Goal: Task Accomplishment & Management: Complete application form

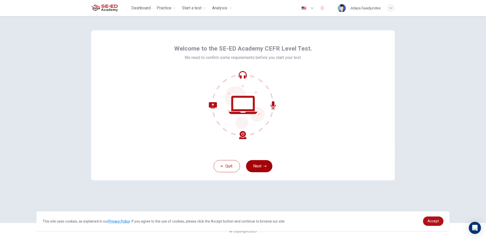
click at [250, 163] on button "Next" at bounding box center [259, 166] width 26 height 12
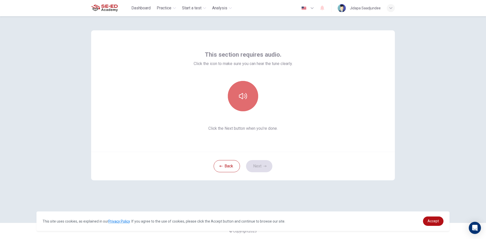
click at [239, 105] on button "button" at bounding box center [243, 96] width 30 height 30
click at [262, 164] on button "Next" at bounding box center [259, 166] width 26 height 12
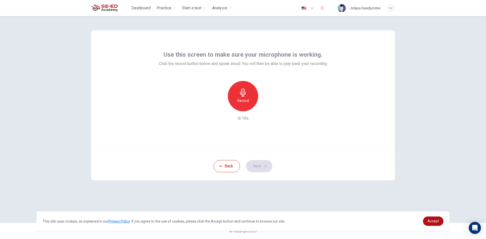
click at [248, 107] on div "Record" at bounding box center [243, 96] width 30 height 30
click at [248, 107] on div "Stop" at bounding box center [243, 96] width 30 height 30
click at [263, 165] on icon "button" at bounding box center [264, 166] width 3 height 3
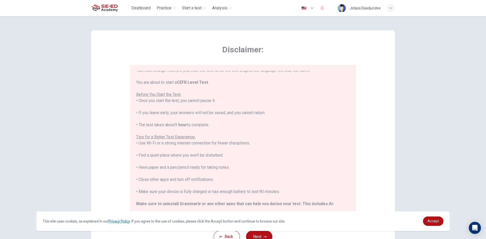
scroll to position [48, 0]
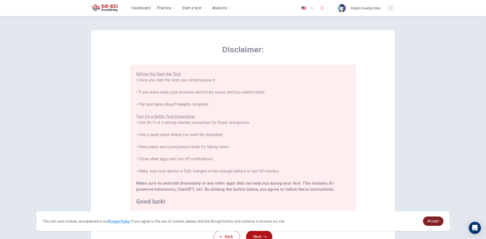
click at [425, 223] on link "Accept" at bounding box center [433, 220] width 20 height 9
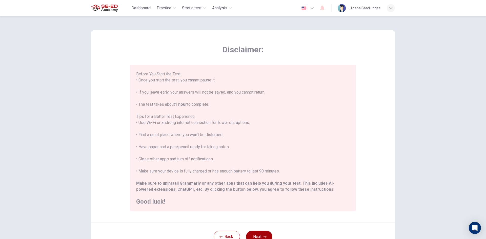
click at [255, 235] on button "Next" at bounding box center [259, 237] width 26 height 12
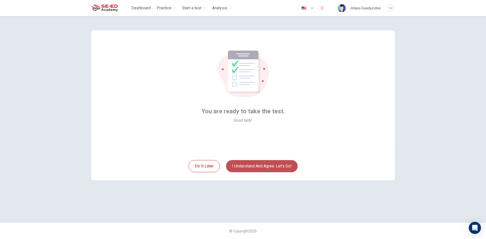
click at [260, 169] on button "I understand and agree. Let’s go!" at bounding box center [262, 166] width 72 height 12
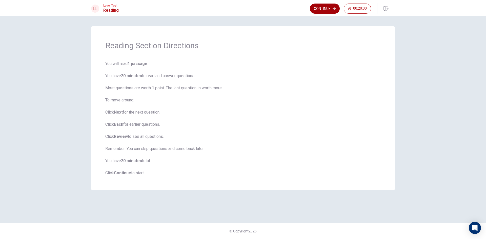
click at [321, 8] on button "Continue" at bounding box center [325, 9] width 30 height 10
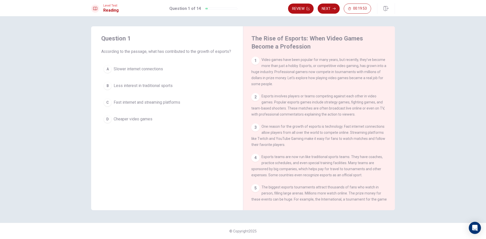
click at [102, 54] on span "According to the passage, what has contributed to the growth of esports?" at bounding box center [167, 52] width 132 height 6
drag, startPoint x: 102, startPoint y: 49, endPoint x: 121, endPoint y: 59, distance: 21.3
click at [121, 55] on span "According to the passage, what has contributed to the growth of esports?" at bounding box center [167, 52] width 132 height 6
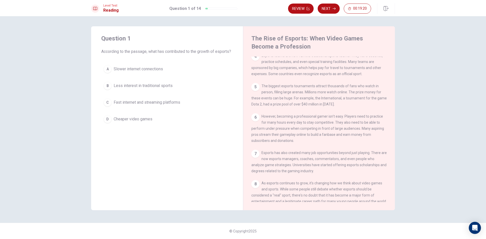
scroll to position [118, 0]
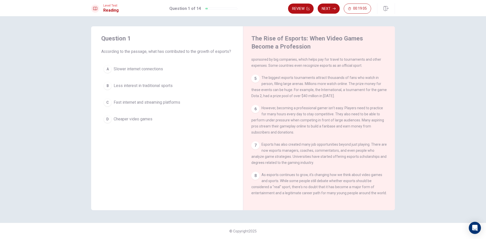
click at [108, 123] on div "D" at bounding box center [107, 119] width 8 height 8
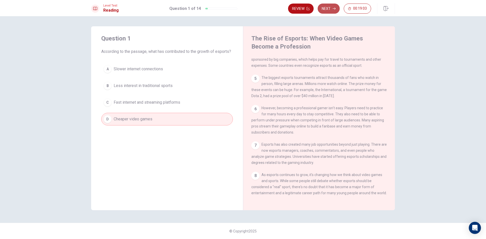
click at [335, 4] on button "Next" at bounding box center [328, 9] width 22 height 10
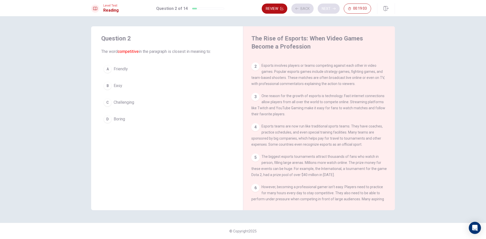
scroll to position [0, 0]
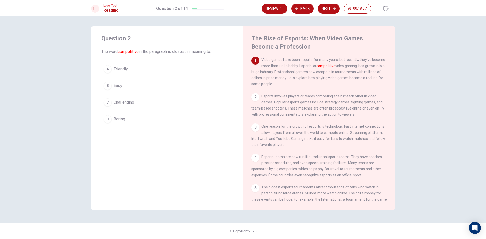
click at [104, 101] on div "C" at bounding box center [107, 102] width 8 height 8
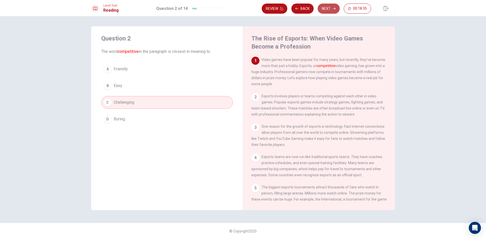
click at [321, 6] on button "Next" at bounding box center [328, 9] width 22 height 10
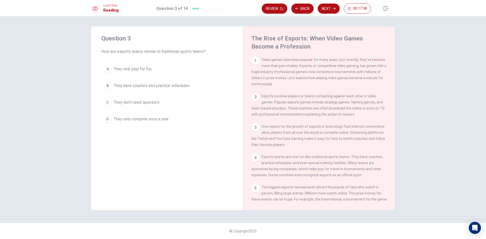
click at [259, 95] on div "2 Esports involves players or teams competing against each other in video games…" at bounding box center [319, 105] width 136 height 24
click at [256, 100] on div "2" at bounding box center [255, 97] width 8 height 8
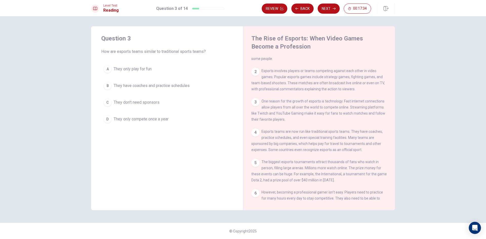
scroll to position [51, 0]
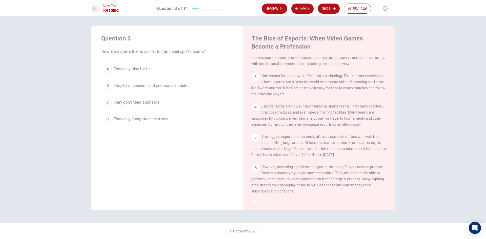
click at [109, 85] on div "B" at bounding box center [107, 86] width 8 height 8
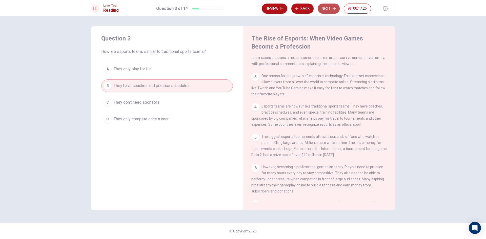
click at [332, 6] on button "Next" at bounding box center [328, 9] width 22 height 10
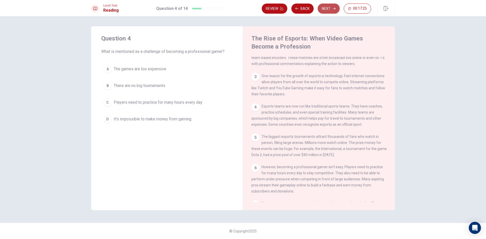
click at [331, 11] on button "Next" at bounding box center [328, 9] width 22 height 10
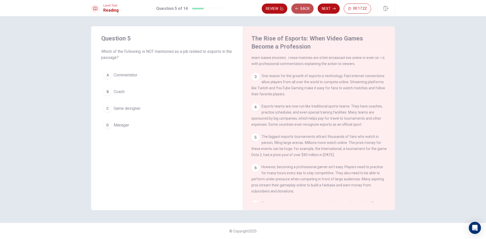
click at [303, 7] on button "Back" at bounding box center [302, 9] width 22 height 10
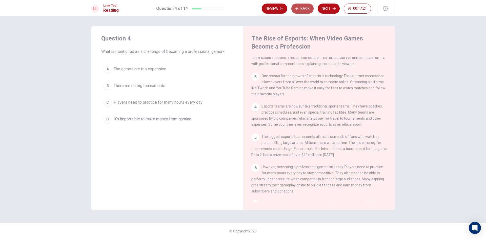
click at [303, 7] on button "Back" at bounding box center [302, 9] width 22 height 10
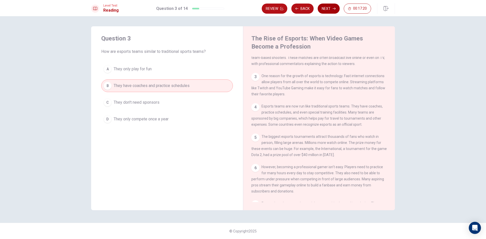
click at [319, 8] on button "Next" at bounding box center [328, 9] width 22 height 10
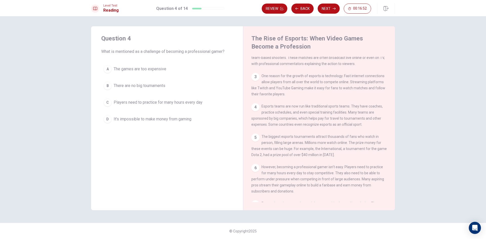
scroll to position [76, 0]
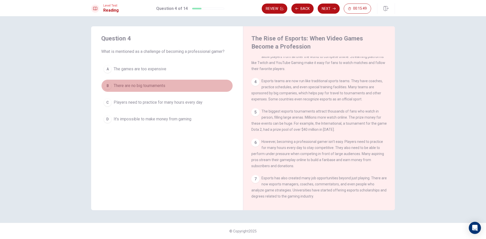
drag, startPoint x: 144, startPoint y: 84, endPoint x: 152, endPoint y: 87, distance: 8.2
click at [151, 87] on span "There are no big tournaments" at bounding box center [140, 86] width 52 height 6
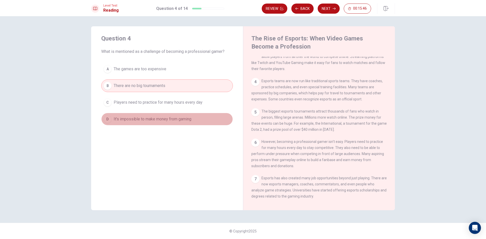
click at [111, 121] on button "D It's impossible to make money from gaming" at bounding box center [167, 119] width 132 height 13
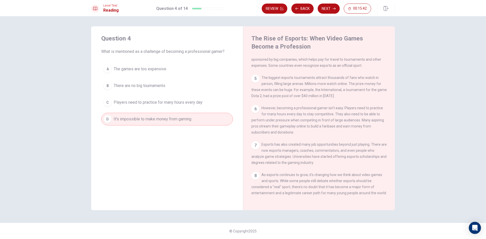
scroll to position [118, 0]
click at [326, 11] on button "Next" at bounding box center [328, 9] width 22 height 10
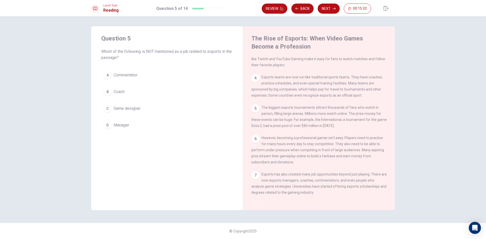
scroll to position [68, 0]
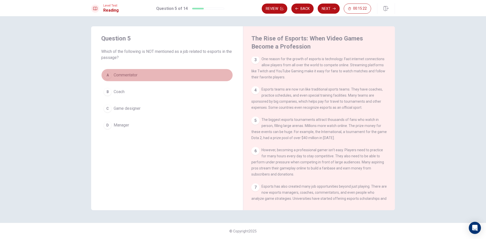
click at [106, 74] on div "A" at bounding box center [107, 75] width 8 height 8
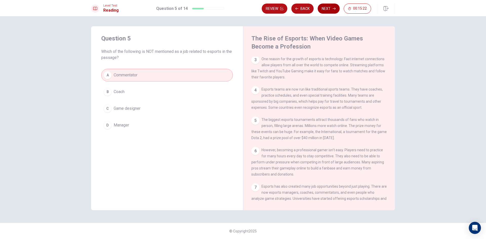
click at [325, 7] on button "Next" at bounding box center [328, 9] width 22 height 10
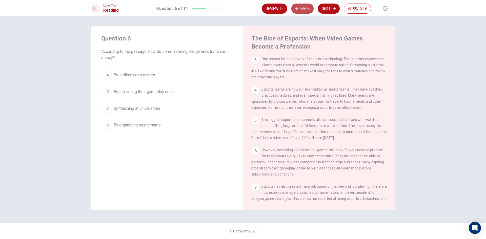
click at [299, 10] on button "Back" at bounding box center [302, 9] width 22 height 10
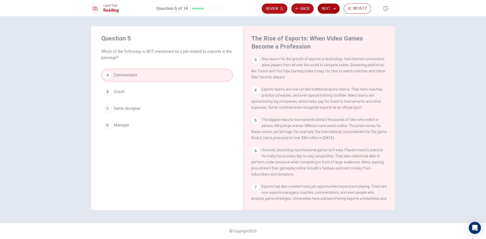
click at [319, 10] on button "Next" at bounding box center [328, 9] width 22 height 10
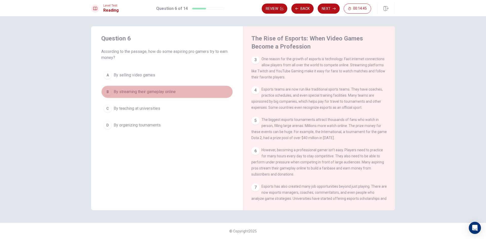
click at [113, 89] on button "B By streaming their gameplay online" at bounding box center [167, 91] width 132 height 13
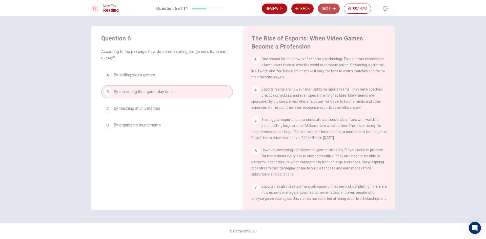
click at [326, 6] on button "Next" at bounding box center [328, 9] width 22 height 10
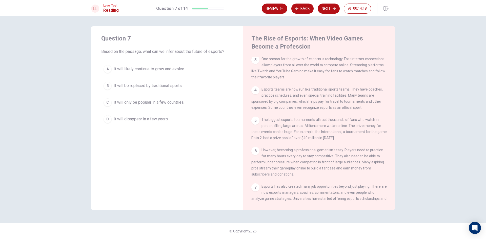
click at [106, 70] on div "A" at bounding box center [107, 69] width 8 height 8
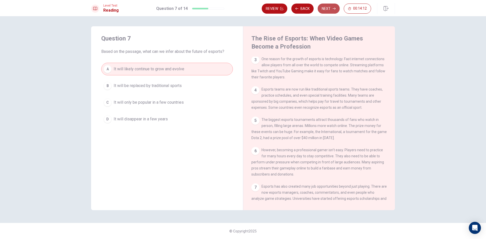
click at [322, 11] on button "Next" at bounding box center [328, 9] width 22 height 10
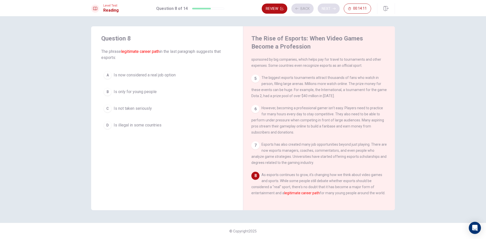
scroll to position [118, 0]
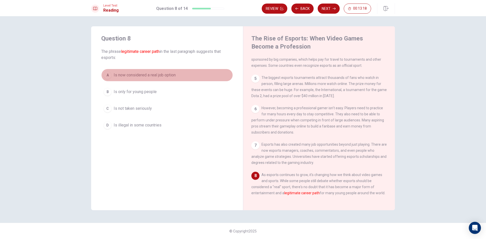
click at [150, 74] on span "Is now considered a real job option" at bounding box center [145, 75] width 62 height 6
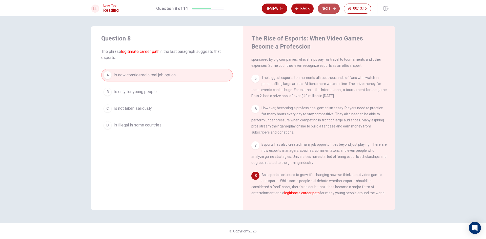
click at [335, 8] on button "Next" at bounding box center [328, 9] width 22 height 10
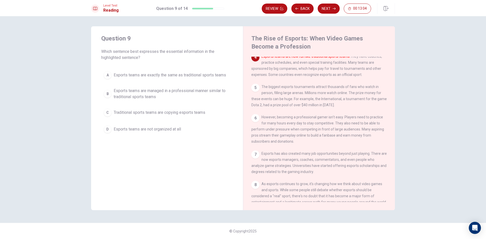
scroll to position [75, 0]
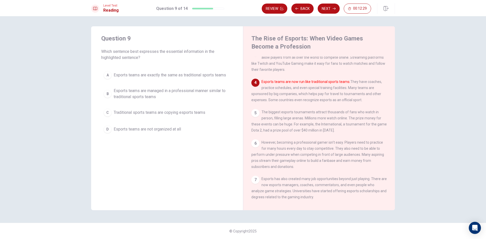
click at [119, 92] on span "Esports teams are managed in a professional manner similar to traditional sport…" at bounding box center [172, 94] width 117 height 12
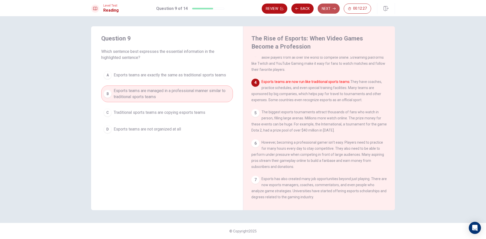
click at [327, 6] on button "Next" at bounding box center [328, 9] width 22 height 10
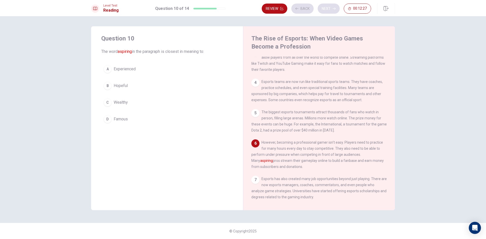
scroll to position [100, 0]
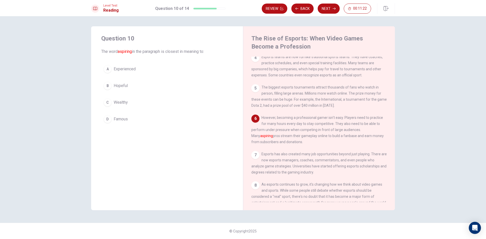
click at [121, 117] on span "Famous" at bounding box center [121, 119] width 14 height 6
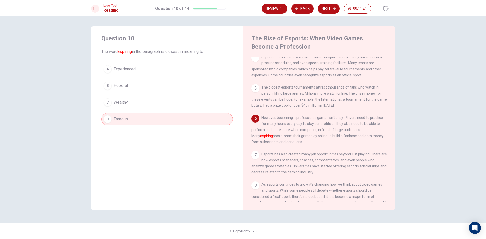
click at [335, 9] on button "Next" at bounding box center [328, 9] width 22 height 10
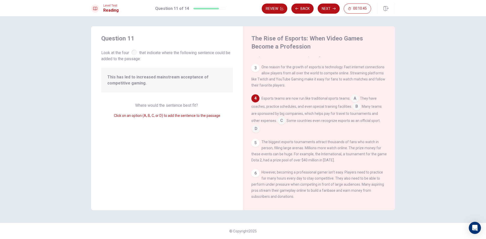
scroll to position [76, 0]
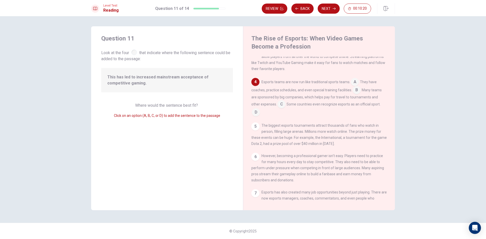
click at [353, 95] on input at bounding box center [356, 90] width 8 height 8
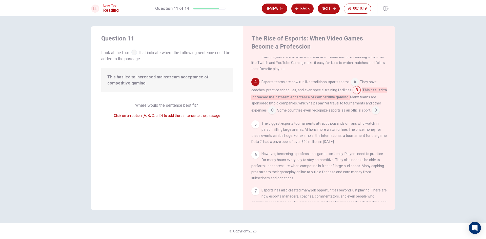
click at [353, 95] on input at bounding box center [356, 90] width 8 height 8
click at [376, 112] on input at bounding box center [375, 111] width 8 height 8
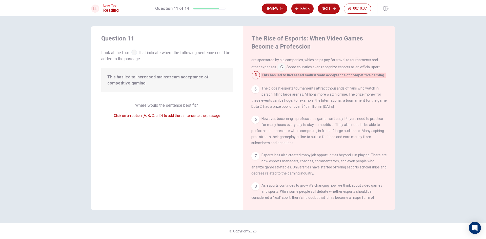
scroll to position [101, 0]
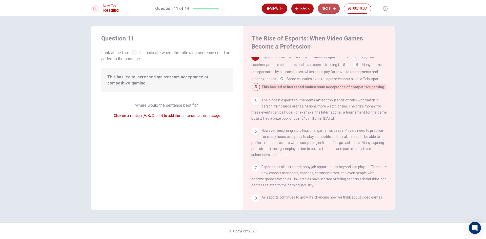
click at [328, 5] on button "Next" at bounding box center [328, 9] width 22 height 10
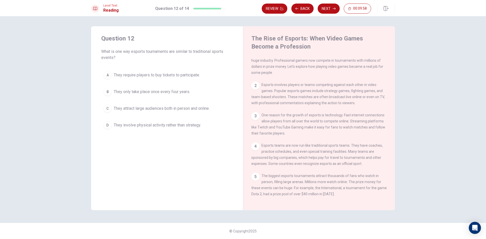
scroll to position [0, 0]
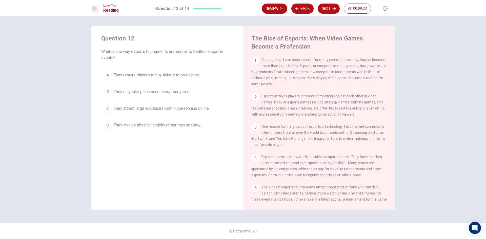
click at [112, 124] on button "D They involve physical activity rather than strategy." at bounding box center [167, 125] width 132 height 13
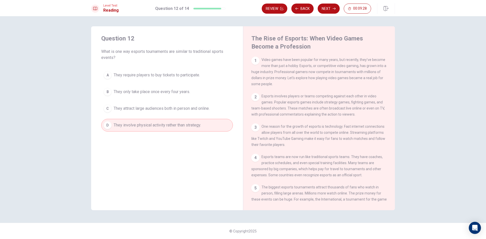
click at [165, 115] on div "A They require players to buy tickets to participate. B They only take place on…" at bounding box center [167, 100] width 132 height 63
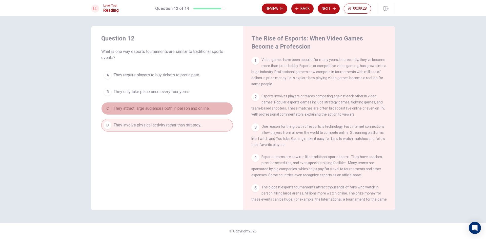
click at [175, 104] on button "C They attract large audiences both in person and online." at bounding box center [167, 108] width 132 height 13
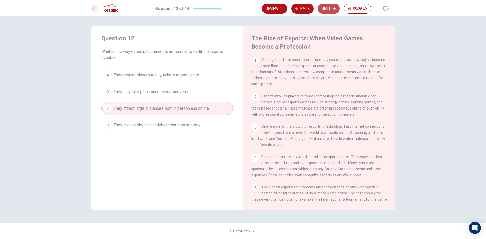
click at [329, 8] on button "Next" at bounding box center [328, 9] width 22 height 10
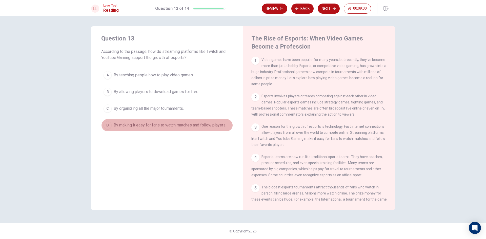
click at [116, 124] on span "By making it easy for fans to watch matches and follow players." at bounding box center [170, 125] width 113 height 6
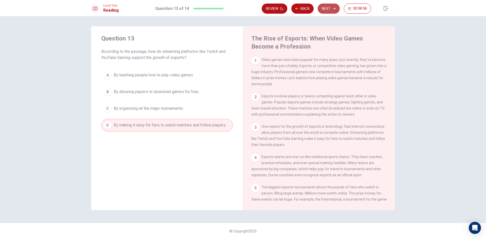
click at [326, 13] on button "Next" at bounding box center [328, 9] width 22 height 10
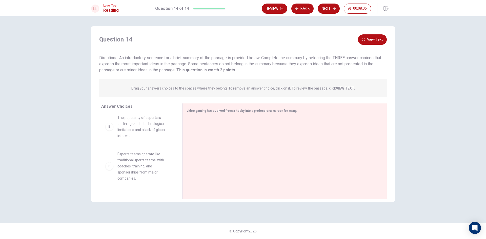
scroll to position [51, 0]
click at [112, 124] on div "B The popularity of esports is declining due to technological limitations and a…" at bounding box center [137, 115] width 65 height 24
click at [111, 159] on div "C" at bounding box center [109, 155] width 8 height 8
click at [111, 158] on div "C" at bounding box center [109, 155] width 8 height 8
click at [114, 157] on div "C Esports teams operate like traditional sports teams, with coaches, training, …" at bounding box center [137, 155] width 65 height 30
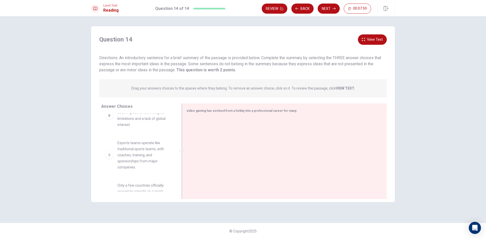
click at [235, 137] on div at bounding box center [282, 152] width 192 height 68
click at [318, 120] on div at bounding box center [282, 152] width 192 height 68
click at [296, 110] on div "video gaming has evolved from a hobby into a professional career for many." at bounding box center [281, 110] width 190 height 6
click at [288, 112] on span "video gaming has evolved from a hobby into a professional career for many." at bounding box center [241, 111] width 111 height 4
drag, startPoint x: 288, startPoint y: 112, endPoint x: 204, endPoint y: 112, distance: 84.0
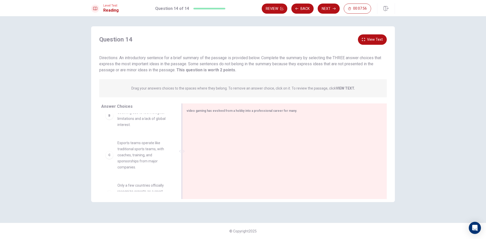
click at [214, 114] on div "video gaming has evolved from a hobby into a professional career for many." at bounding box center [284, 151] width 204 height 96
click at [195, 105] on div "video gaming has evolved from a hobby into a professional career for many." at bounding box center [284, 151] width 204 height 96
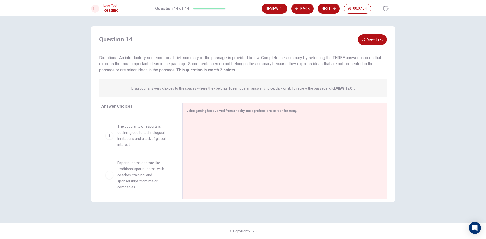
scroll to position [0, 0]
click at [112, 170] on div "B" at bounding box center [109, 166] width 8 height 8
click at [130, 173] on span "The popularity of esports is declining due to technological limitations and a l…" at bounding box center [143, 166] width 53 height 24
click at [109, 134] on div "A" at bounding box center [109, 130] width 8 height 8
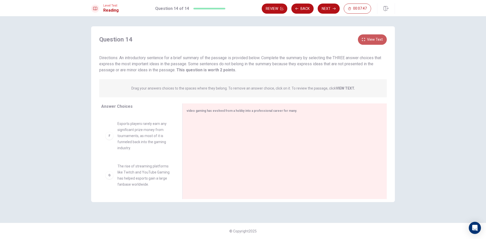
click at [367, 38] on button "View Text" at bounding box center [372, 39] width 29 height 10
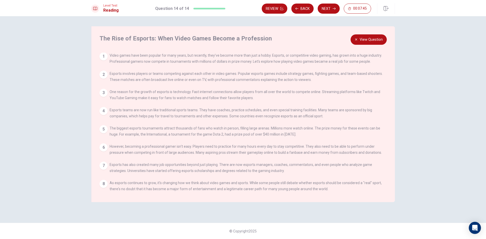
scroll to position [4, 0]
click at [356, 39] on icon "button" at bounding box center [355, 39] width 3 height 3
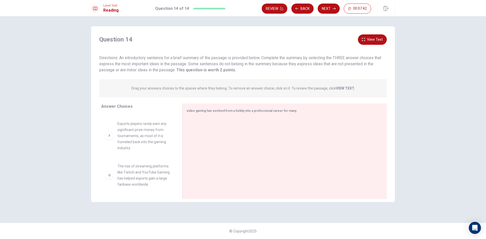
click at [113, 134] on div "F Esports players rarely earn any significant prize money from tournaments, as …" at bounding box center [137, 136] width 65 height 30
click at [109, 142] on div "F Esports players rarely earn any significant prize money from tournaments, as …" at bounding box center [137, 136] width 65 height 30
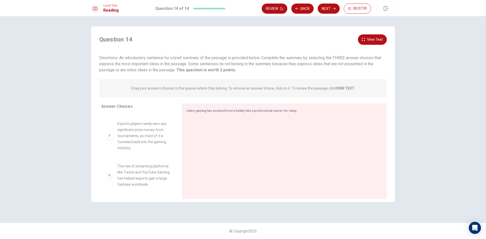
click at [106, 175] on div "G" at bounding box center [109, 175] width 8 height 8
click at [123, 172] on span "The rise of streaming platforms like Twitch and YouTube Gaming has helped espor…" at bounding box center [143, 175] width 53 height 24
click at [163, 168] on span "The rise of streaming platforms like Twitch and YouTube Gaming has helped espor…" at bounding box center [143, 175] width 53 height 24
click at [221, 121] on div at bounding box center [282, 152] width 192 height 68
click at [184, 152] on icon at bounding box center [184, 151] width 2 height 3
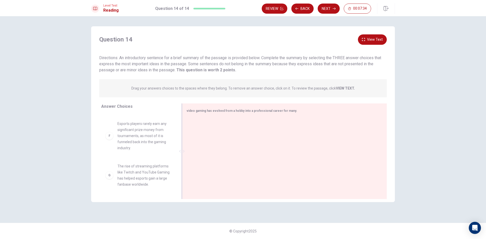
click at [186, 154] on div at bounding box center [282, 152] width 200 height 68
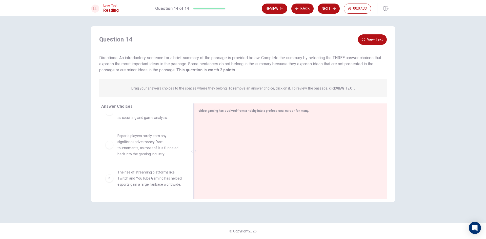
scroll to position [130, 0]
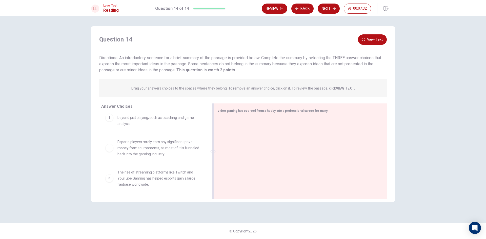
drag, startPoint x: 182, startPoint y: 153, endPoint x: 215, endPoint y: 160, distance: 34.1
click at [215, 160] on div at bounding box center [213, 151] width 6 height 96
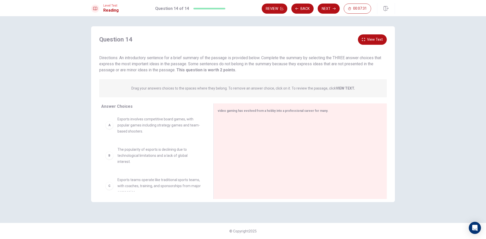
scroll to position [0, 0]
click at [110, 129] on div "A" at bounding box center [109, 127] width 8 height 8
click at [133, 115] on div "A Esports involves competitive board games, with popular games including strate…" at bounding box center [153, 127] width 104 height 26
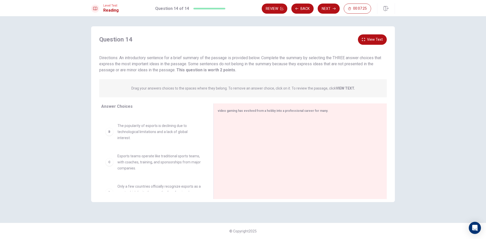
scroll to position [76, 0]
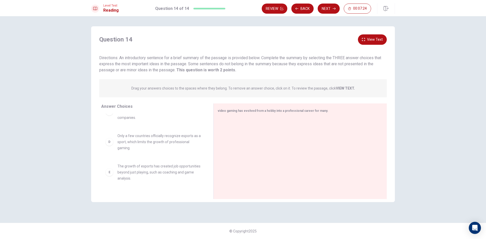
click at [112, 144] on div "D" at bounding box center [109, 142] width 8 height 8
click at [112, 171] on div "E" at bounding box center [109, 172] width 8 height 8
click at [111, 175] on div "E" at bounding box center [109, 172] width 8 height 8
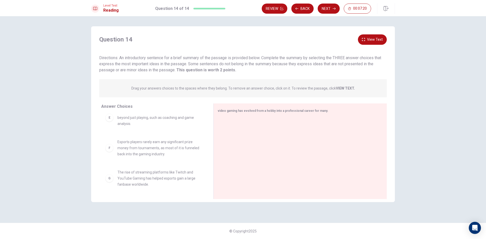
click at [111, 185] on div "G The rise of streaming platforms like Twitch and YouTube Gaming has helped esp…" at bounding box center [153, 178] width 96 height 18
click at [108, 149] on div "F" at bounding box center [109, 148] width 8 height 8
click at [108, 121] on div "E" at bounding box center [109, 118] width 8 height 8
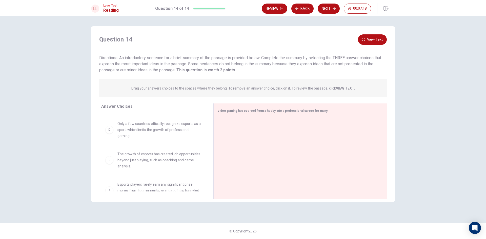
scroll to position [0, 0]
click at [112, 131] on div "A Esports involves competitive board games, with popular games including strate…" at bounding box center [153, 127] width 96 height 18
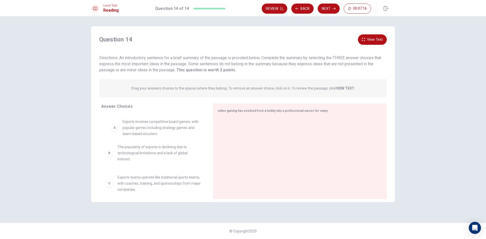
drag, startPoint x: 112, startPoint y: 131, endPoint x: 121, endPoint y: 133, distance: 10.0
click at [325, 4] on button "Next" at bounding box center [328, 9] width 22 height 10
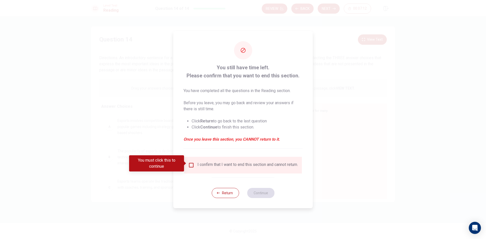
click at [192, 167] on div "I confirm that I want to end this section and cannot return." at bounding box center [242, 165] width 109 height 6
click at [193, 162] on input "You must click this to continue" at bounding box center [191, 165] width 6 height 6
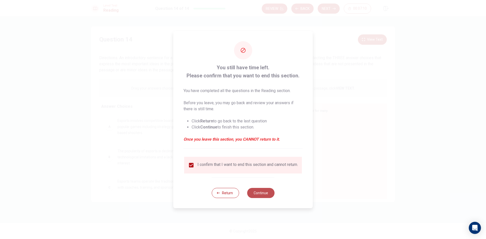
click at [261, 195] on button "Continue" at bounding box center [260, 193] width 27 height 10
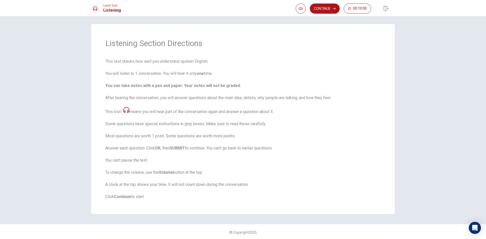
scroll to position [4, 0]
click at [317, 10] on button "Continue" at bounding box center [325, 9] width 30 height 10
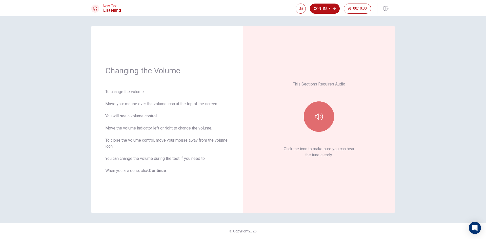
click at [316, 126] on button "button" at bounding box center [318, 116] width 30 height 30
click at [330, 18] on div "Changing the Volume To change the volume: Move your mouse over the volume icon …" at bounding box center [243, 127] width 486 height 223
click at [330, 4] on button "Continue" at bounding box center [325, 9] width 30 height 10
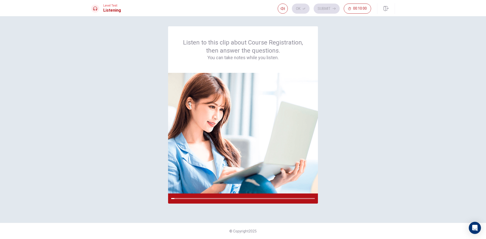
click at [368, 200] on div "Listen to this clip about Course Registration, then answer the questions. You c…" at bounding box center [242, 119] width 303 height 186
type input "1"
drag, startPoint x: 290, startPoint y: 19, endPoint x: 296, endPoint y: 20, distance: 6.8
click at [293, 20] on span at bounding box center [291, 18] width 3 height 3
click at [374, 208] on div "Listen to this clip about Course Registration, then answer the questions. You c…" at bounding box center [242, 119] width 303 height 186
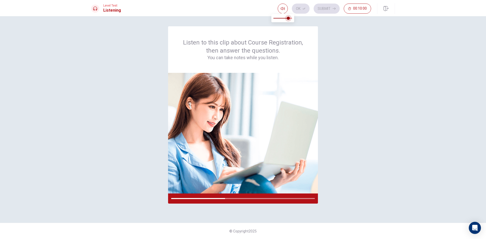
click at [288, 17] on span at bounding box center [288, 18] width 3 height 3
type input "0.6"
click at [284, 19] on span at bounding box center [284, 18] width 3 height 3
type input "0.8"
click at [287, 19] on span at bounding box center [288, 18] width 3 height 3
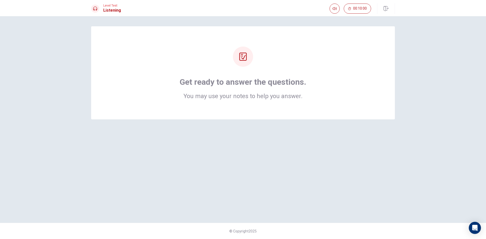
click at [281, 87] on div "Get ready to answer the questions. You may use your notes to help you answer." at bounding box center [243, 88] width 126 height 22
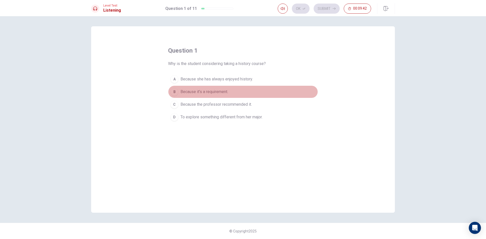
click at [175, 92] on div "B" at bounding box center [174, 92] width 8 height 8
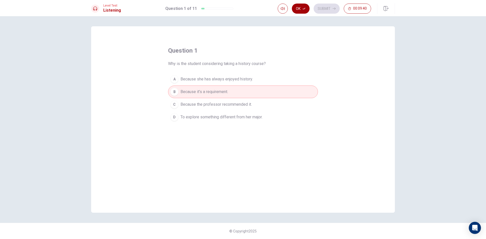
click at [300, 11] on button "Ok" at bounding box center [301, 9] width 18 height 10
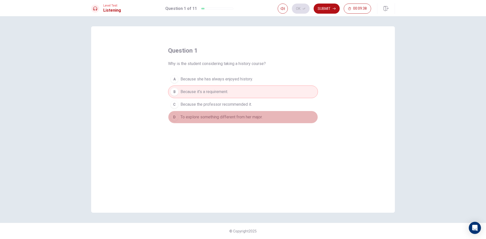
click at [199, 114] on button "D To explore something different from her major." at bounding box center [243, 117] width 150 height 13
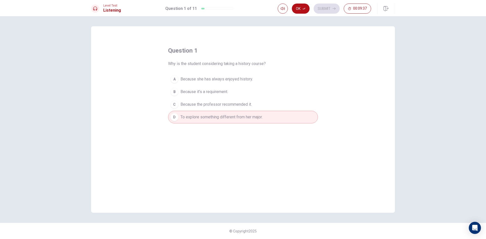
click at [204, 107] on span "Because the professor recommended it." at bounding box center [215, 104] width 71 height 6
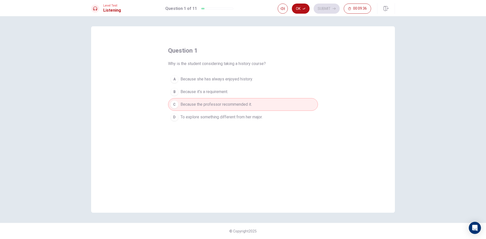
click at [211, 88] on button "B Because it’s a requirement." at bounding box center [243, 91] width 150 height 13
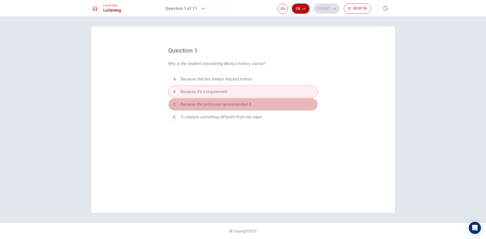
click at [209, 107] on span "Because the professor recommended it." at bounding box center [215, 104] width 71 height 6
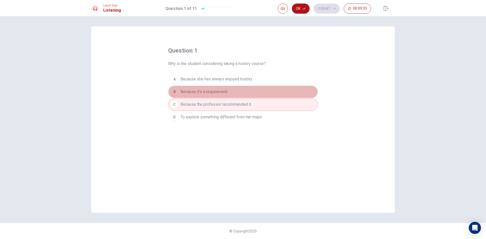
click at [212, 93] on span "Because it’s a requirement." at bounding box center [204, 92] width 48 height 6
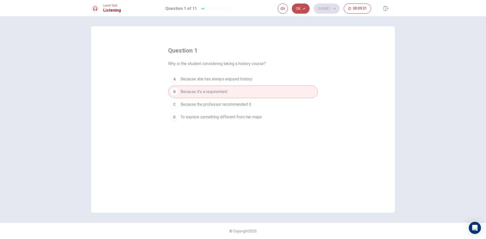
click at [297, 5] on button "Ok" at bounding box center [301, 9] width 18 height 10
click at [336, 10] on button "Submit" at bounding box center [326, 9] width 26 height 10
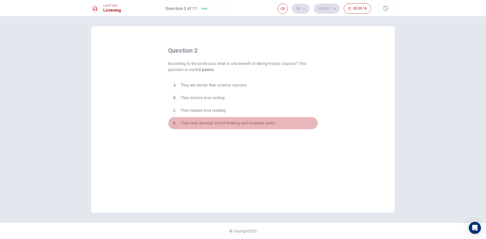
click at [179, 125] on button "D They help develop critical thinking and research skills." at bounding box center [243, 123] width 150 height 13
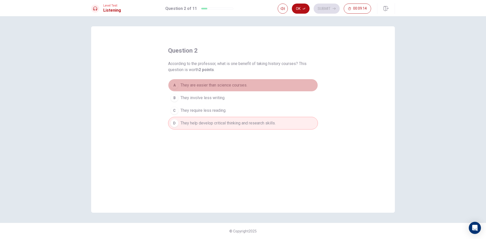
click at [179, 89] on button "A They are easier than science courses." at bounding box center [243, 85] width 150 height 13
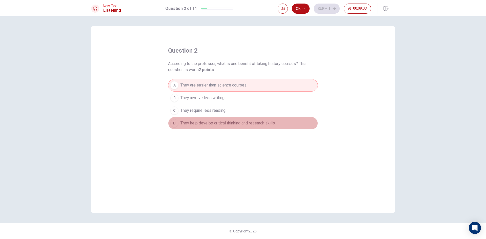
click at [224, 127] on button "D They help develop critical thinking and research skills." at bounding box center [243, 123] width 150 height 13
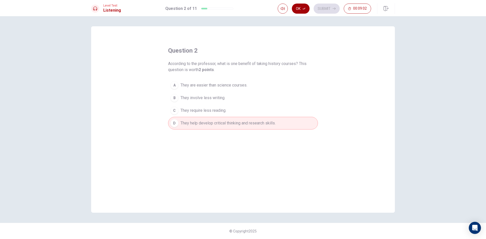
click at [295, 6] on button "Ok" at bounding box center [301, 9] width 18 height 10
click at [325, 10] on button "Submit" at bounding box center [326, 9] width 26 height 10
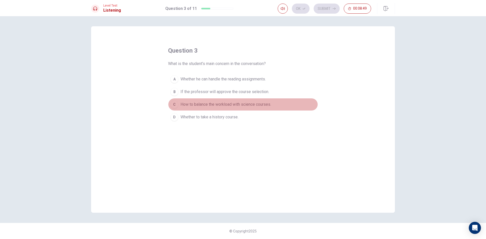
click at [177, 104] on div "C" at bounding box center [174, 104] width 8 height 8
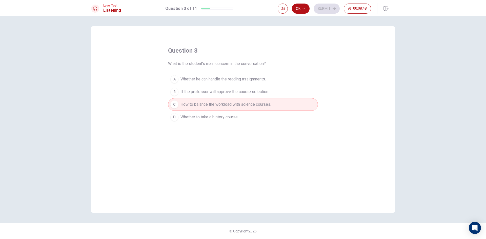
click at [177, 114] on button "D Whether to take a history course." at bounding box center [243, 117] width 150 height 13
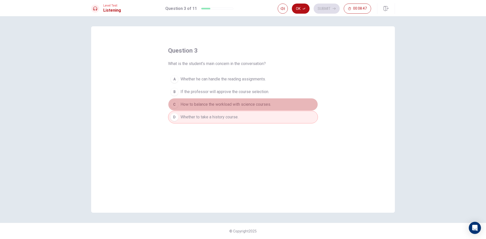
click at [177, 103] on div "C" at bounding box center [174, 104] width 8 height 8
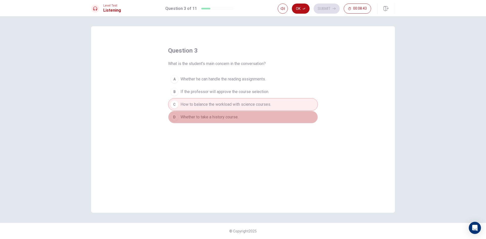
click at [212, 120] on button "D Whether to take a history course." at bounding box center [243, 117] width 150 height 13
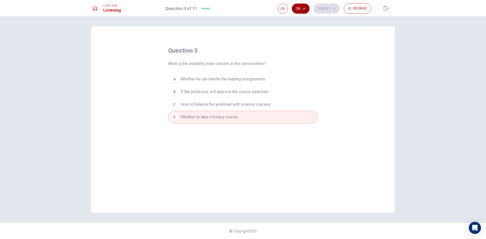
click at [305, 9] on icon "button" at bounding box center [303, 8] width 3 height 3
click at [315, 9] on button "Submit" at bounding box center [326, 9] width 26 height 10
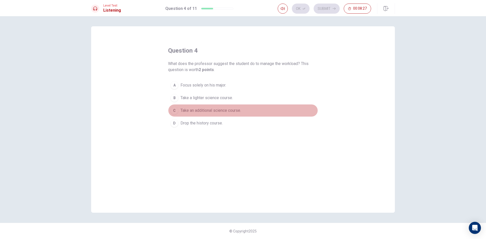
click at [177, 108] on div "C" at bounding box center [174, 110] width 8 height 8
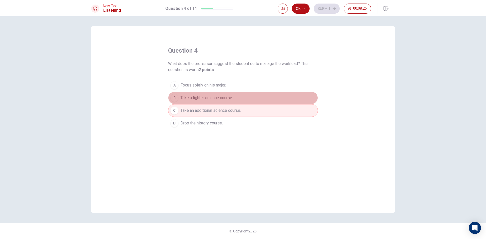
click at [181, 95] on button "B Take a lighter science course." at bounding box center [243, 98] width 150 height 13
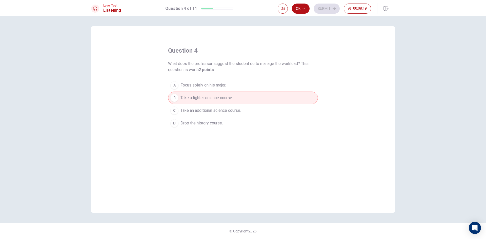
click at [177, 85] on div "A" at bounding box center [174, 85] width 8 height 8
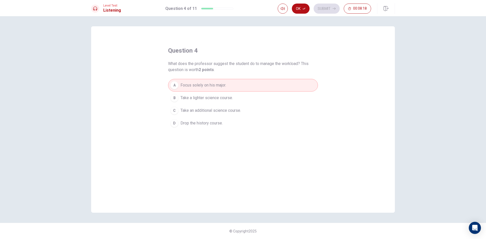
click at [299, 8] on button "Ok" at bounding box center [301, 9] width 18 height 10
click at [339, 13] on div "Ok Submit 00:08:17" at bounding box center [323, 9] width 93 height 10
click at [331, 11] on button "Submit" at bounding box center [326, 9] width 26 height 10
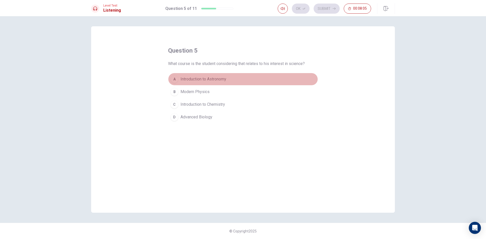
click at [174, 80] on div "A" at bounding box center [174, 79] width 8 height 8
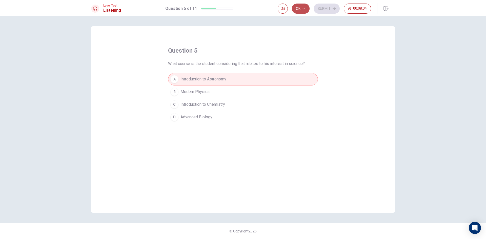
click at [302, 10] on icon "button" at bounding box center [303, 8] width 3 height 3
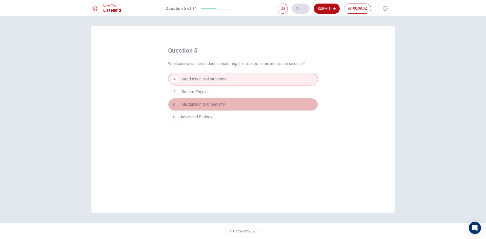
click at [210, 102] on span "Introduction to Chemistry" at bounding box center [202, 104] width 45 height 6
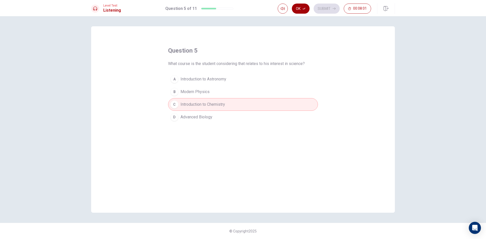
click at [303, 6] on button "Ok" at bounding box center [301, 9] width 18 height 10
click at [325, 10] on button "Submit" at bounding box center [326, 9] width 26 height 10
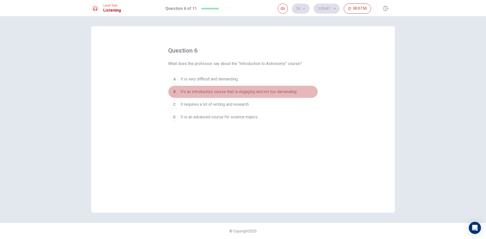
click at [172, 90] on div "B" at bounding box center [174, 92] width 8 height 8
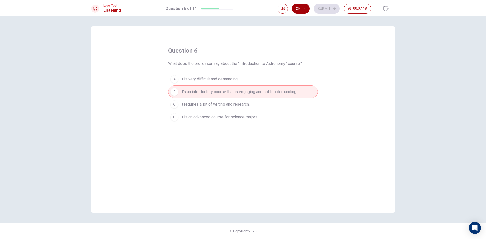
click at [307, 6] on button "Ok" at bounding box center [301, 9] width 18 height 10
click at [322, 5] on button "Submit" at bounding box center [326, 9] width 26 height 10
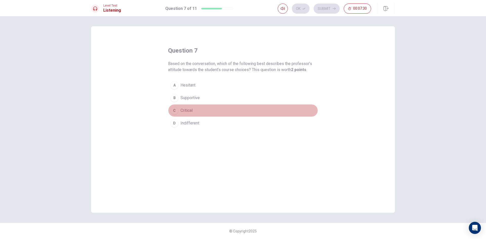
click at [174, 108] on div "C" at bounding box center [174, 110] width 8 height 8
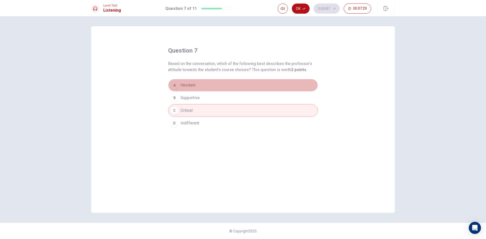
click at [179, 85] on button "A Hesitant" at bounding box center [243, 85] width 150 height 13
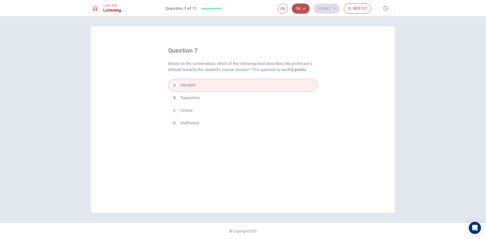
click at [298, 11] on button "Ok" at bounding box center [301, 9] width 18 height 10
click at [335, 7] on button "Submit" at bounding box center [326, 9] width 26 height 10
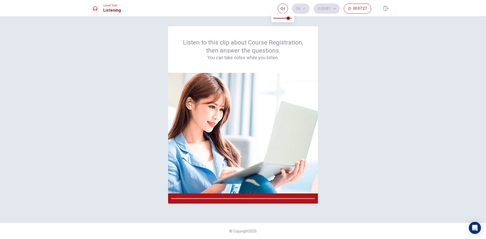
click at [342, 18] on div "Listen to this clip about Course Registration, then answer the questions. You c…" at bounding box center [243, 127] width 486 height 223
click at [284, 12] on button "button" at bounding box center [282, 9] width 10 height 10
click at [290, 19] on span at bounding box center [288, 18] width 3 height 3
type input "1"
click at [292, 17] on span at bounding box center [291, 18] width 3 height 3
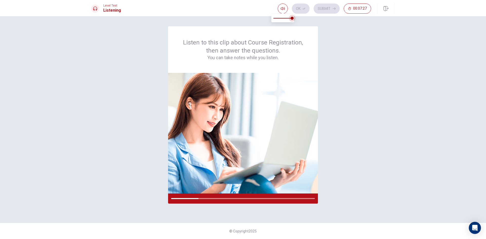
click at [292, 17] on span at bounding box center [291, 18] width 3 height 3
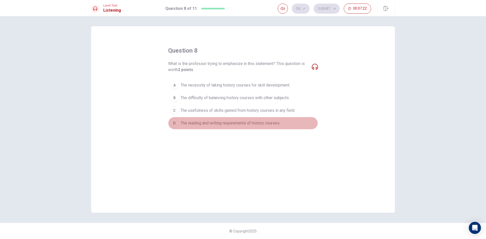
click at [175, 124] on div "D" at bounding box center [174, 123] width 8 height 8
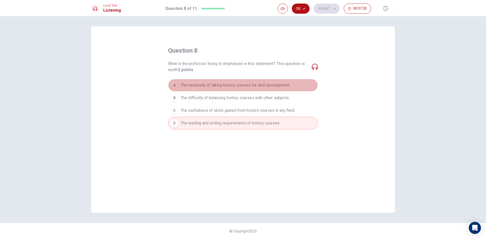
click at [189, 81] on button "A The necessity of taking history courses for skill development." at bounding box center [243, 85] width 150 height 13
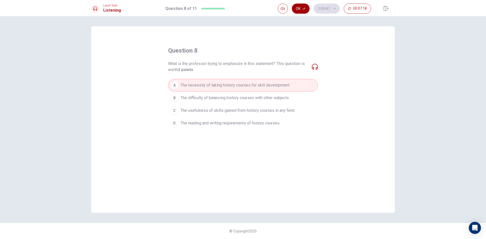
click at [297, 7] on button "Ok" at bounding box center [301, 9] width 18 height 10
click at [328, 11] on button "Submit" at bounding box center [326, 9] width 26 height 10
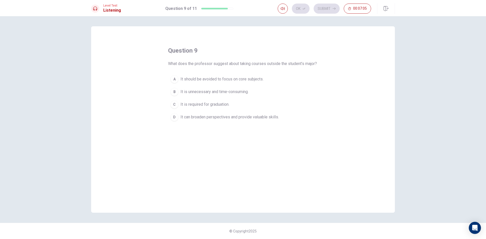
click at [178, 120] on button "D It can broaden perspectives and provide valuable skills." at bounding box center [243, 117] width 150 height 13
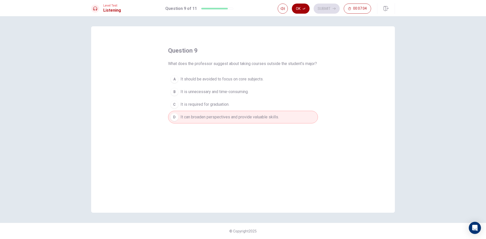
click at [300, 8] on button "Ok" at bounding box center [301, 9] width 18 height 10
click at [331, 13] on button "Submit" at bounding box center [326, 9] width 26 height 10
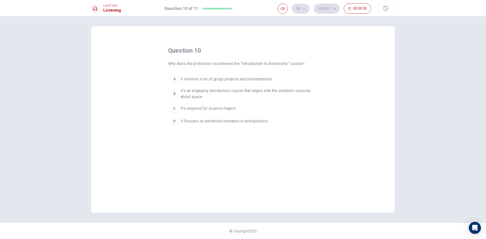
click at [177, 111] on div "C" at bounding box center [174, 108] width 8 height 8
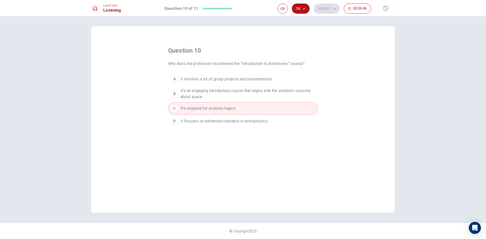
click at [195, 122] on span "It focuses on advanced concepts in astrophysics." at bounding box center [224, 121] width 88 height 6
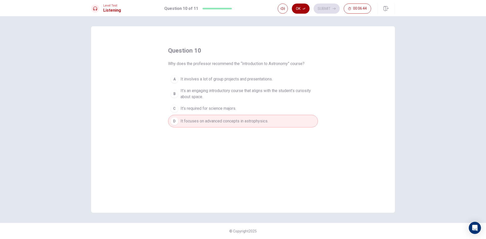
click at [303, 8] on icon "button" at bounding box center [303, 8] width 3 height 3
click at [313, 8] on div "Ok Submit 00:06:43" at bounding box center [323, 9] width 93 height 10
click at [331, 9] on button "Submit" at bounding box center [326, 9] width 26 height 10
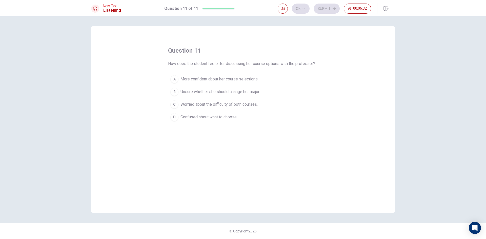
click at [176, 80] on div "A" at bounding box center [174, 79] width 8 height 8
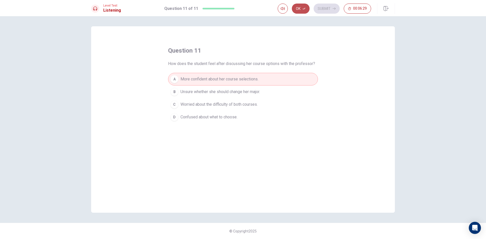
click at [304, 6] on button "Ok" at bounding box center [301, 9] width 18 height 10
click at [335, 6] on button "Submit" at bounding box center [326, 9] width 26 height 10
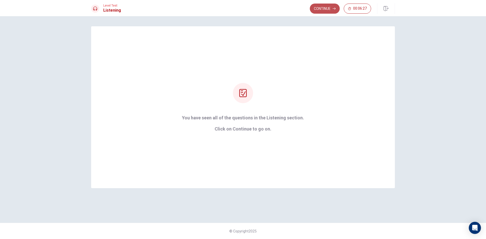
click at [331, 11] on button "Continue" at bounding box center [325, 9] width 30 height 10
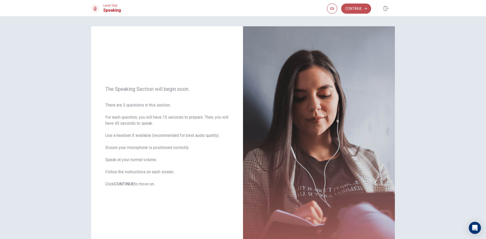
click at [356, 4] on button "Continue" at bounding box center [356, 9] width 30 height 10
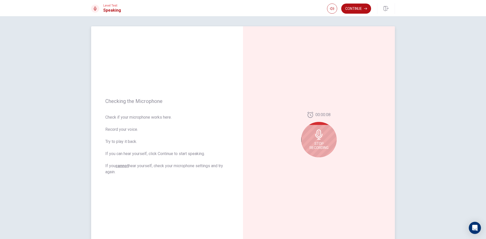
click at [317, 145] on span "Stop Recording" at bounding box center [318, 146] width 19 height 8
click at [323, 161] on icon "Play Audio" at bounding box center [324, 161] width 2 height 3
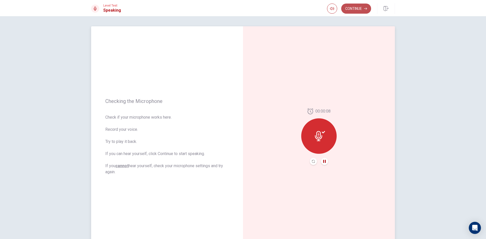
click at [359, 9] on button "Continue" at bounding box center [356, 9] width 30 height 10
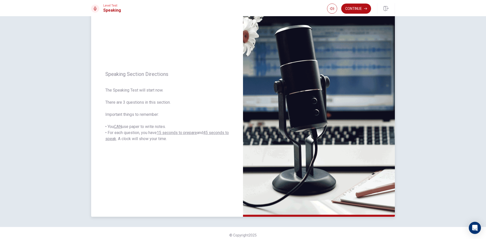
scroll to position [34, 0]
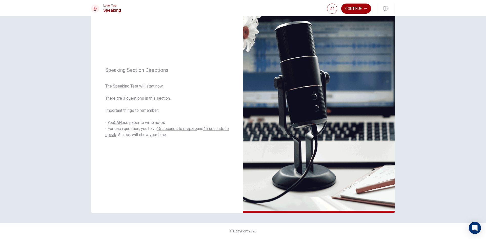
click at [358, 9] on button "Continue" at bounding box center [356, 9] width 30 height 10
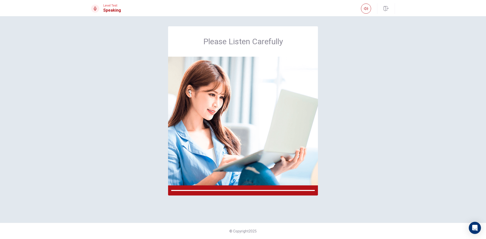
scroll to position [0, 0]
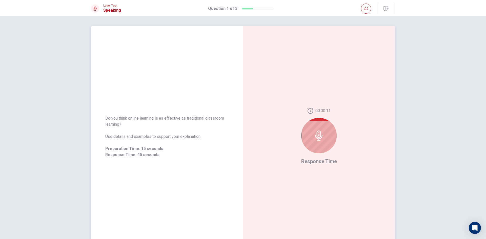
click at [301, 134] on div at bounding box center [318, 135] width 35 height 35
click at [316, 150] on div at bounding box center [318, 135] width 35 height 35
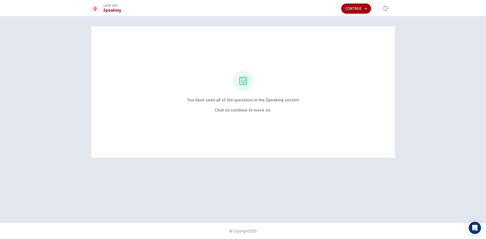
click at [360, 10] on button "Continue" at bounding box center [356, 9] width 30 height 10
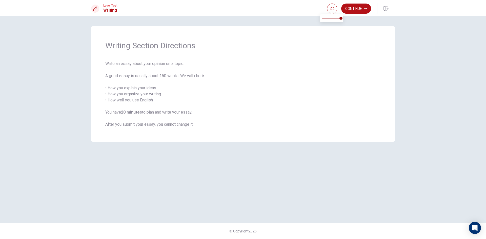
click at [340, 11] on div "Continue" at bounding box center [349, 9] width 44 height 10
click at [353, 8] on button "Continue" at bounding box center [356, 9] width 30 height 10
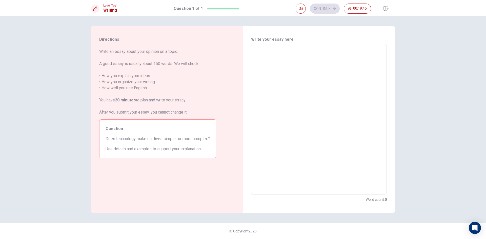
drag, startPoint x: 106, startPoint y: 139, endPoint x: 218, endPoint y: 142, distance: 111.8
click at [218, 142] on div "Directions Write an essay about your opinion on a topic. A good essay is usuall…" at bounding box center [157, 119] width 133 height 186
click at [253, 49] on div "x ​" at bounding box center [319, 119] width 136 height 150
type textarea "i"
type textarea "x"
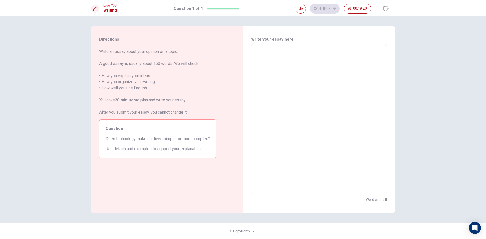
type textarea "I"
type textarea "x"
type textarea "I"
type textarea "x"
type textarea "I t"
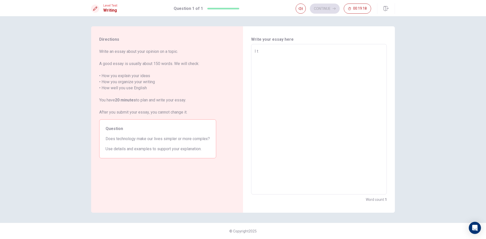
type textarea "x"
type textarea "I [GEOGRAPHIC_DATA]"
type textarea "x"
type textarea "I tni"
type textarea "x"
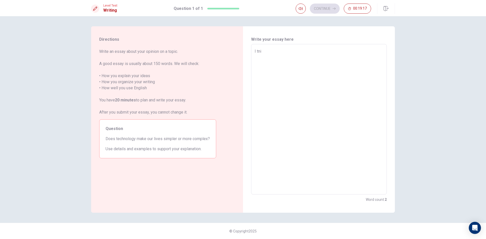
type textarea "I tnin"
type textarea "x"
type textarea "I tnink"
type textarea "x"
type textarea "I tnink"
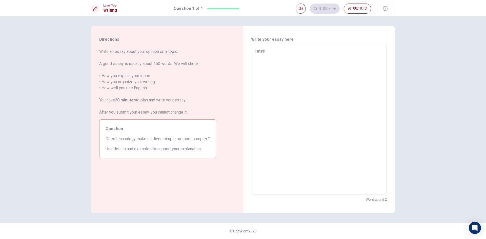
type textarea "x"
type textarea "I tnink"
type textarea "x"
type textarea "I tnin"
type textarea "x"
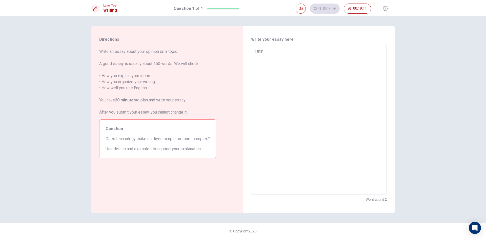
type textarea "I tni"
type textarea "x"
type textarea "I [GEOGRAPHIC_DATA]"
type textarea "x"
type textarea "I t"
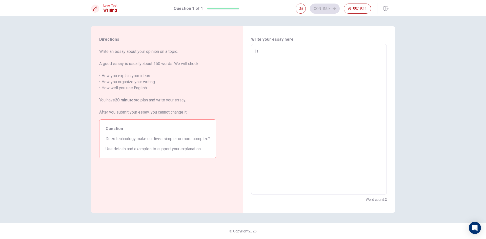
type textarea "x"
type textarea "I"
type textarea "x"
type textarea "I t"
type textarea "x"
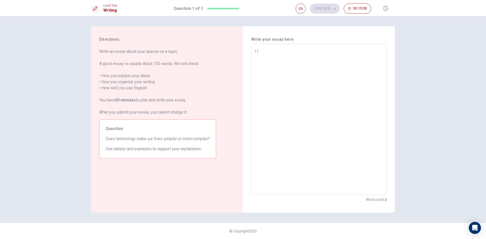
type textarea "I ti"
type textarea "x"
type textarea "I tin"
type textarea "x"
type textarea "I tink"
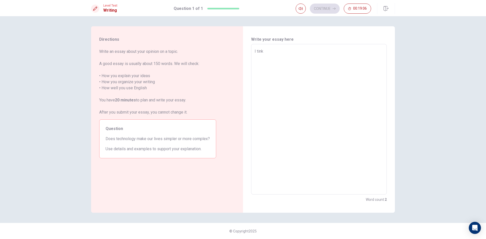
type textarea "x"
type textarea "I tin"
type textarea "x"
type textarea "I ti"
type textarea "x"
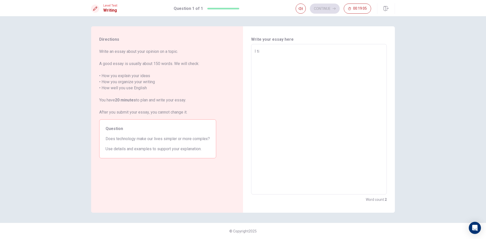
type textarea "I t"
type textarea "x"
type textarea "I th"
type textarea "x"
type textarea "I thi"
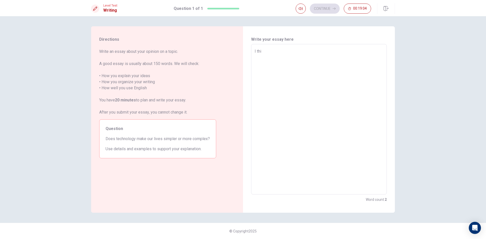
type textarea "x"
type textarea "I thin"
type textarea "x"
type textarea "I think"
type textarea "x"
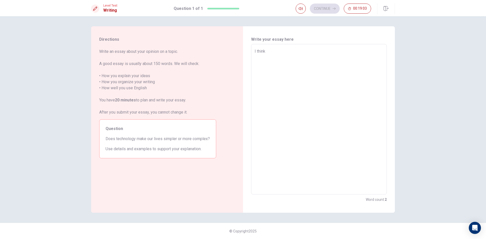
type textarea "I think"
type textarea "x"
type textarea "I think t"
type textarea "x"
type textarea "I think te"
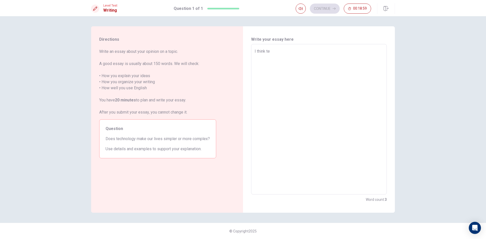
type textarea "x"
type textarea "I think tec"
type textarea "x"
type textarea "I think tech"
type textarea "x"
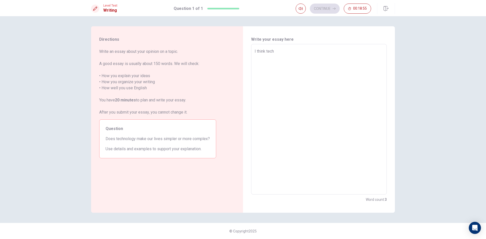
type textarea "I think techn"
type textarea "x"
type textarea "I think techno"
type textarea "x"
type textarea "I think technol"
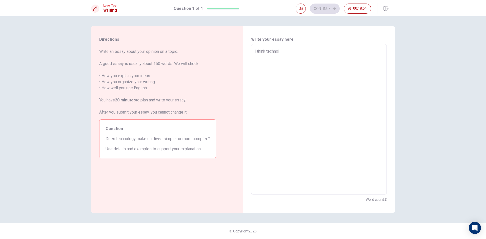
type textarea "x"
type textarea "I think technolo"
type textarea "x"
type textarea "I think technolog"
type textarea "x"
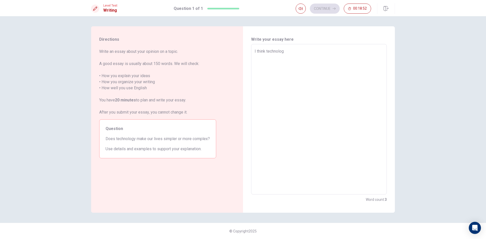
type textarea "I think technology"
type textarea "x"
type textarea "I think technology"
type textarea "x"
type textarea "I think technology i"
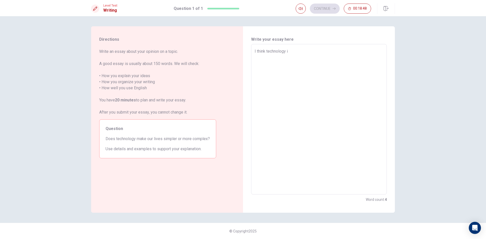
type textarea "x"
type textarea "I think technology is"
type textarea "x"
type textarea "I think technology is"
type textarea "x"
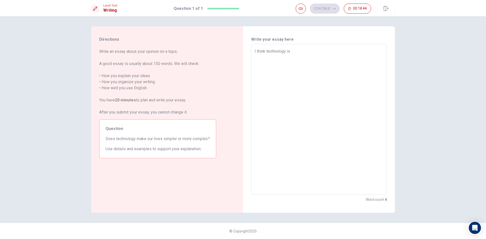
type textarea "I think technology is v"
type textarea "x"
type textarea "I think technology is [PERSON_NAME]"
type textarea "x"
type textarea "I think technology is ver"
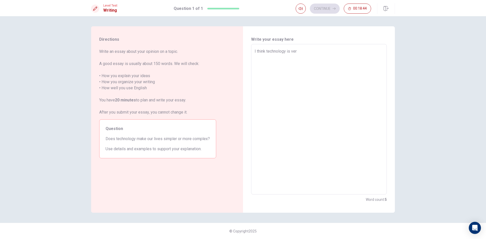
type textarea "x"
type textarea "I think technology is very"
type textarea "x"
type textarea "I think technology is very"
type textarea "x"
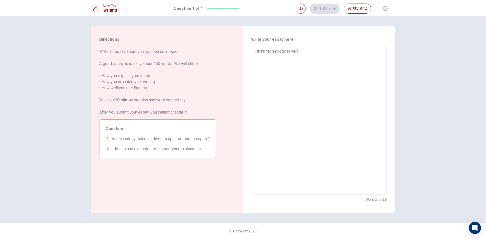
type textarea "I think technology is very i"
type textarea "x"
type textarea "I think technology is very im"
type textarea "x"
type textarea "I think technology is very imp"
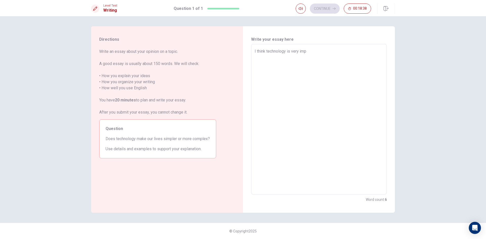
type textarea "x"
type textarea "I think technology is very impo"
type textarea "x"
type textarea "I think technology is very impor"
type textarea "x"
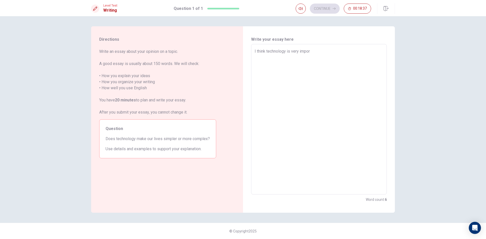
type textarea "I think technology is very impor"
type textarea "x"
type textarea "I think technology is very impor t"
type textarea "x"
type textarea "I think technology is very impor"
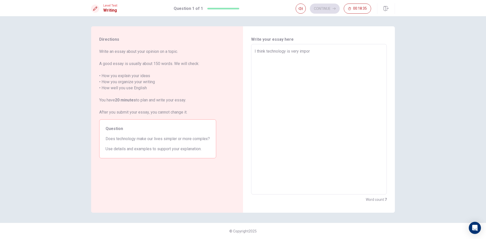
type textarea "x"
type textarea "I think technology is very impor"
type textarea "x"
type textarea "I think technology is very import"
type textarea "x"
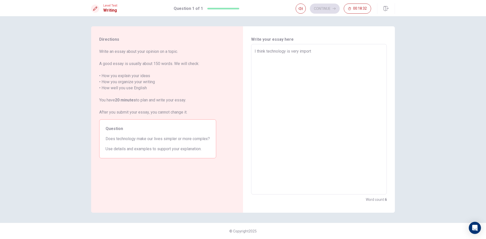
type textarea "I think technology is very importa"
type textarea "x"
type textarea "I think technology is very importan"
type textarea "x"
type textarea "I think technology is very important"
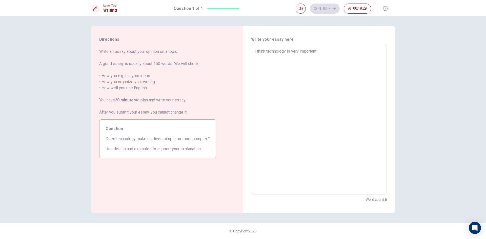
type textarea "x"
type textarea "I think technology is very important"
type textarea "x"
type textarea "I think technology is very important n"
type textarea "x"
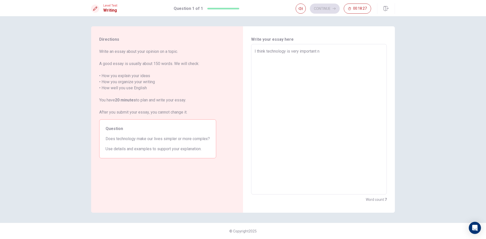
type textarea "I think technology is very important no"
type textarea "x"
type textarea "I think technology is very important [PERSON_NAME]"
type textarea "x"
type textarea "I think technology is very important [PERSON_NAME]"
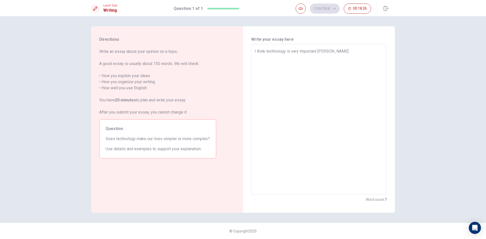
type textarea "x"
type textarea "I think technology is very important [PERSON_NAME]"
type textarea "x"
type textarea "I think technology is very important no"
type textarea "x"
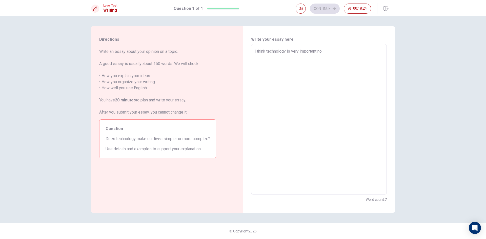
type textarea "I think technology is very important [PERSON_NAME]"
type textarea "x"
type textarea "I think technology is very important no"
type textarea "x"
type textarea "I think technology is very important now"
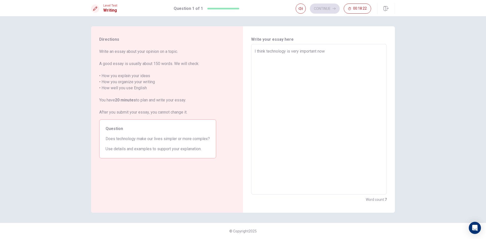
type textarea "x"
type textarea "I think technology is very important now"
type textarea "x"
type textarea "I think technology is very important now u"
type textarea "x"
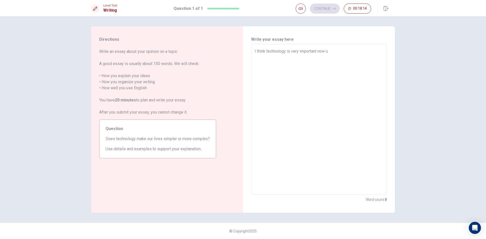
type textarea "I think technology is very important now us"
type textarea "x"
type textarea "I think technology is very important now [GEOGRAPHIC_DATA]"
type textarea "x"
type textarea "I think technology is very important now usau"
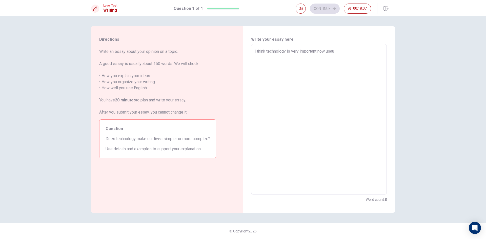
type textarea "x"
type textarea "I think technology is very important now usaul"
type textarea "x"
type textarea "I think technology is very important now usaull"
type textarea "x"
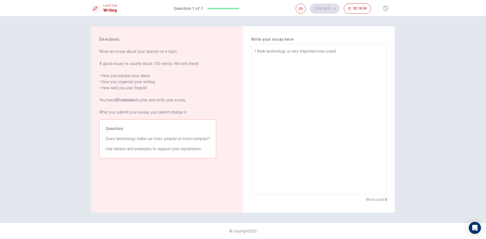
type textarea "I think technology is very important now [PERSON_NAME]"
type textarea "x"
type textarea "I think technology is very important now usaullyp"
type textarea "x"
type textarea "I think technology is very important now usaullype"
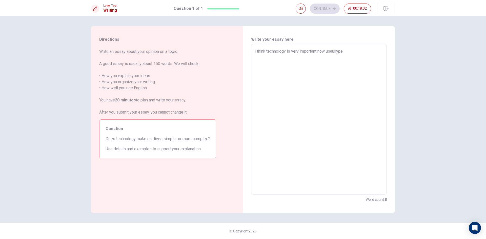
type textarea "x"
type textarea "I think technology is very important now usaullypep"
type textarea "x"
type textarea "I think technology is very important now usaullypepo"
type textarea "x"
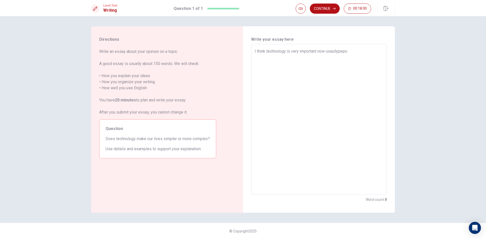
type textarea "I think technology is very important now usaullypepol"
type textarea "x"
type textarea "I think technology is very important now usaullypepole"
type textarea "x"
type textarea "I think technology is very important now usaullypepole"
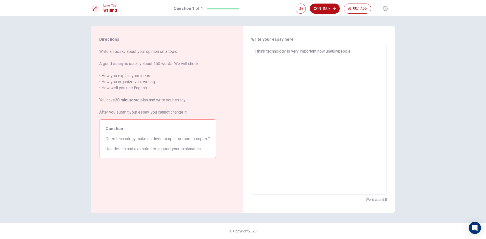
click at [339, 50] on textarea "I think technology is very important now usaullypepole" at bounding box center [318, 119] width 128 height 142
type textarea "x"
type textarea "I think technology is very important now usaully pepole"
drag, startPoint x: 352, startPoint y: 52, endPoint x: 357, endPoint y: 55, distance: 5.6
click at [352, 52] on textarea "I think technology is very important now usaully pepole" at bounding box center [318, 119] width 128 height 142
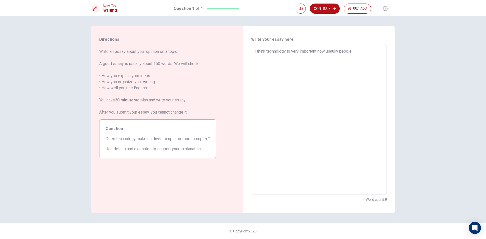
type textarea "x"
type textarea "I think technology is very important now usaully pepole"
type textarea "x"
type textarea "I think technology is very important now usaully pepole n"
type textarea "x"
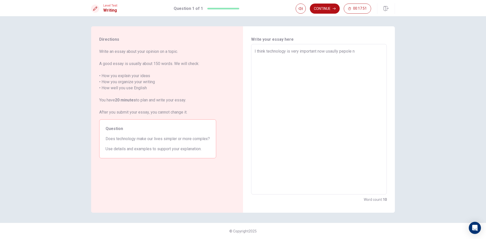
type textarea "I think technology is very important now usaully [PERSON_NAME]"
type textarea "x"
type textarea "I think technology is very important now [PERSON_NAME]"
type textarea "x"
type textarea "I think technology is very important now usaully pepole need"
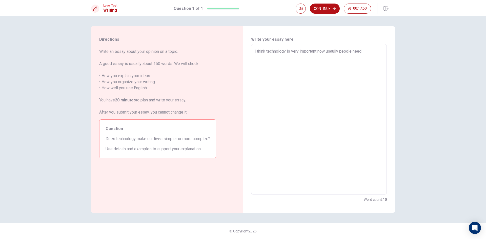
type textarea "x"
type textarea "I think technology is very important now usaully pepole need"
type textarea "x"
type textarea "I think technology is very important now usaully pepole need c"
type textarea "x"
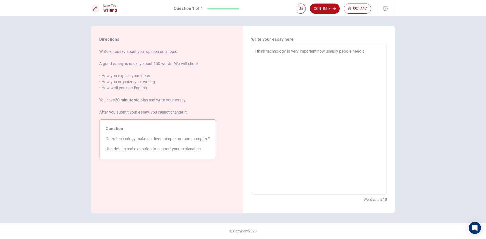
type textarea "I think technology is very important now usaully pepole need co"
type textarea "x"
type textarea "I think technology is very important now usaully pepole need coo"
type textarea "x"
type textarea "I think technology is very important now usaully pepole need co"
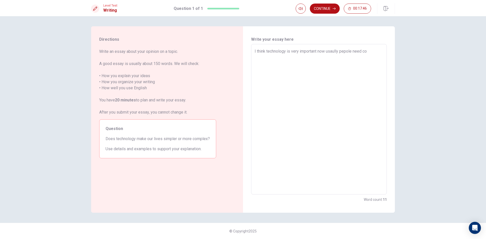
type textarea "x"
type textarea "I think technology is very important now usaully pepole need com"
type textarea "x"
type textarea "I think technology is very important now usaully pepole need comp"
type textarea "x"
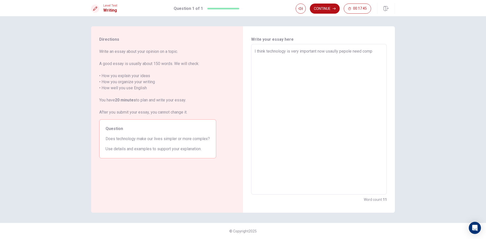
type textarea "I think technology is very important now usaully pepole need compu"
type textarea "x"
click at [341, 57] on textarea "I think technology is very important now usaully pepole need computure for work…" at bounding box center [318, 119] width 128 height 142
click at [353, 57] on textarea "I think technology is very important now usaully pepole need computure for work…" at bounding box center [318, 119] width 128 height 142
click at [292, 56] on textarea "I think technology is very important now usaully pepole need computure for work…" at bounding box center [318, 119] width 128 height 142
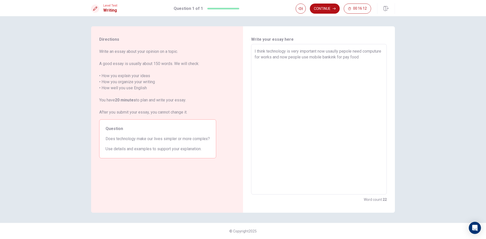
click at [317, 51] on textarea "I think technology is very important now usaully pepole need computure for work…" at bounding box center [318, 119] width 128 height 142
click at [327, 50] on textarea "I think technology is very important now usaully pepole need computure for work…" at bounding box center [318, 119] width 128 height 142
click at [356, 56] on textarea "I think technology is very important usaully pepole need computure for works an…" at bounding box center [318, 119] width 128 height 142
click at [331, 58] on textarea "I think technology is very important usaully pepole need computure for works an…" at bounding box center [318, 119] width 128 height 142
click at [286, 69] on textarea "I think technology is very important usaully pepole need computure for works an…" at bounding box center [318, 119] width 128 height 142
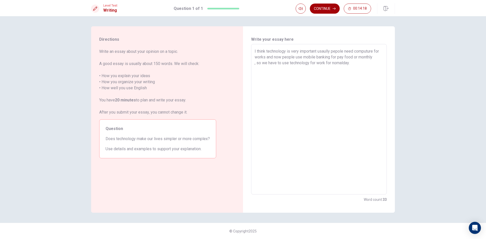
click at [327, 11] on button "Continue" at bounding box center [325, 9] width 30 height 10
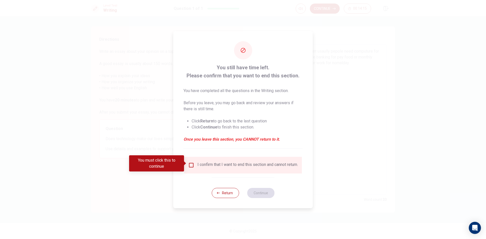
click at [188, 165] on input "You must click this to continue" at bounding box center [191, 165] width 6 height 6
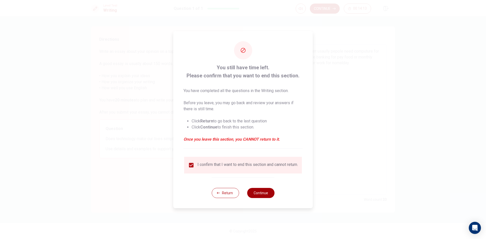
click at [250, 194] on button "Continue" at bounding box center [260, 193] width 27 height 10
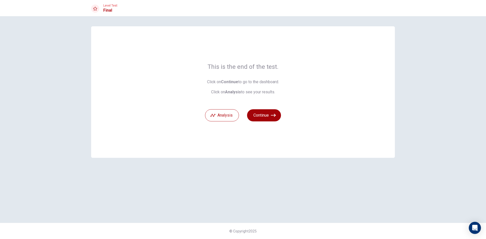
click at [274, 112] on button "Continue" at bounding box center [264, 115] width 34 height 12
